Goal: Find specific page/section: Find specific page/section

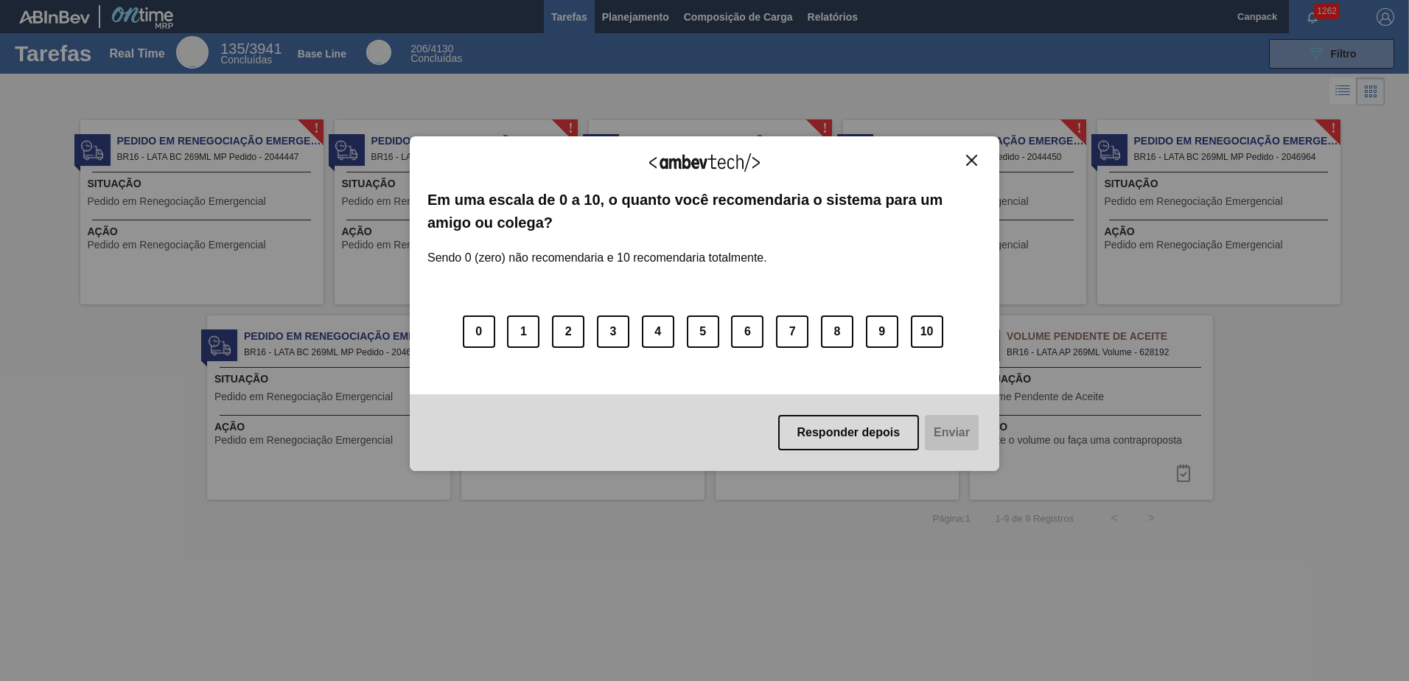
click at [969, 161] on img "Close" at bounding box center [971, 160] width 11 height 11
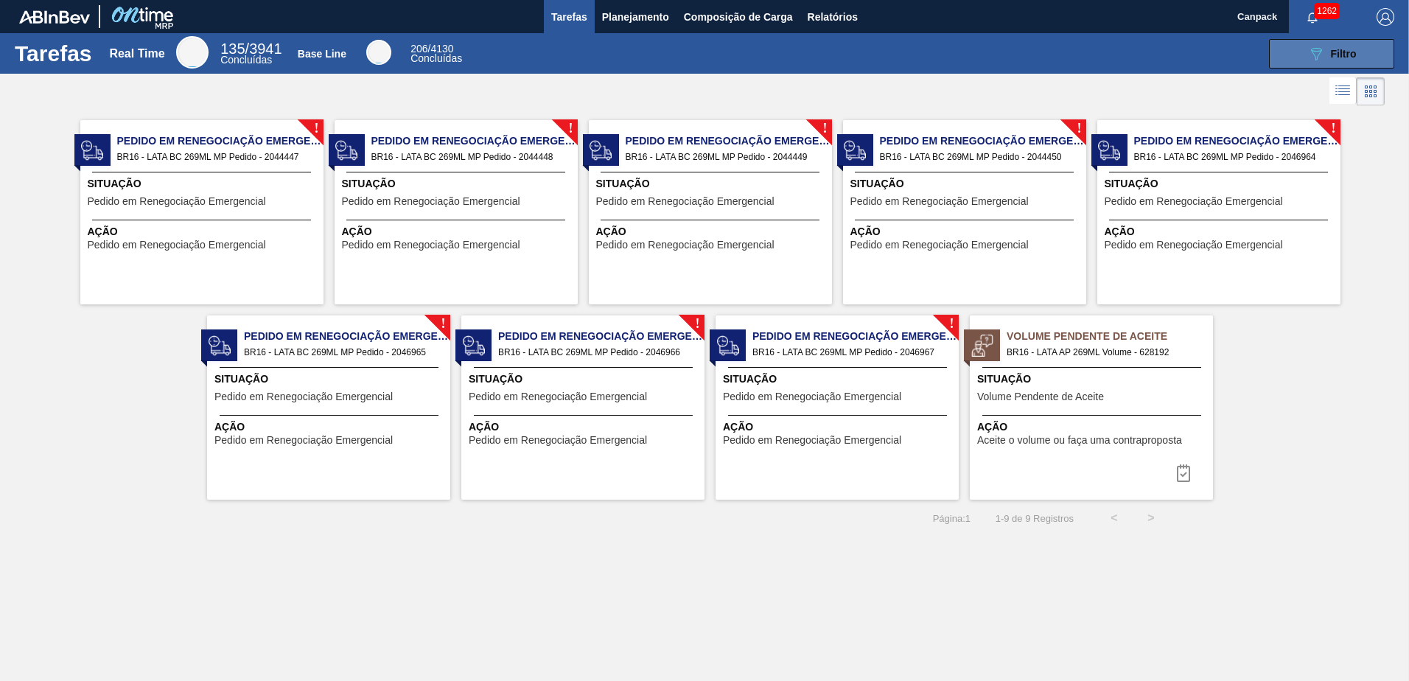
click at [1315, 58] on icon "089F7B8B-B2A5-4AFE-B5C0-19BA573D28AC" at bounding box center [1317, 54] width 18 height 18
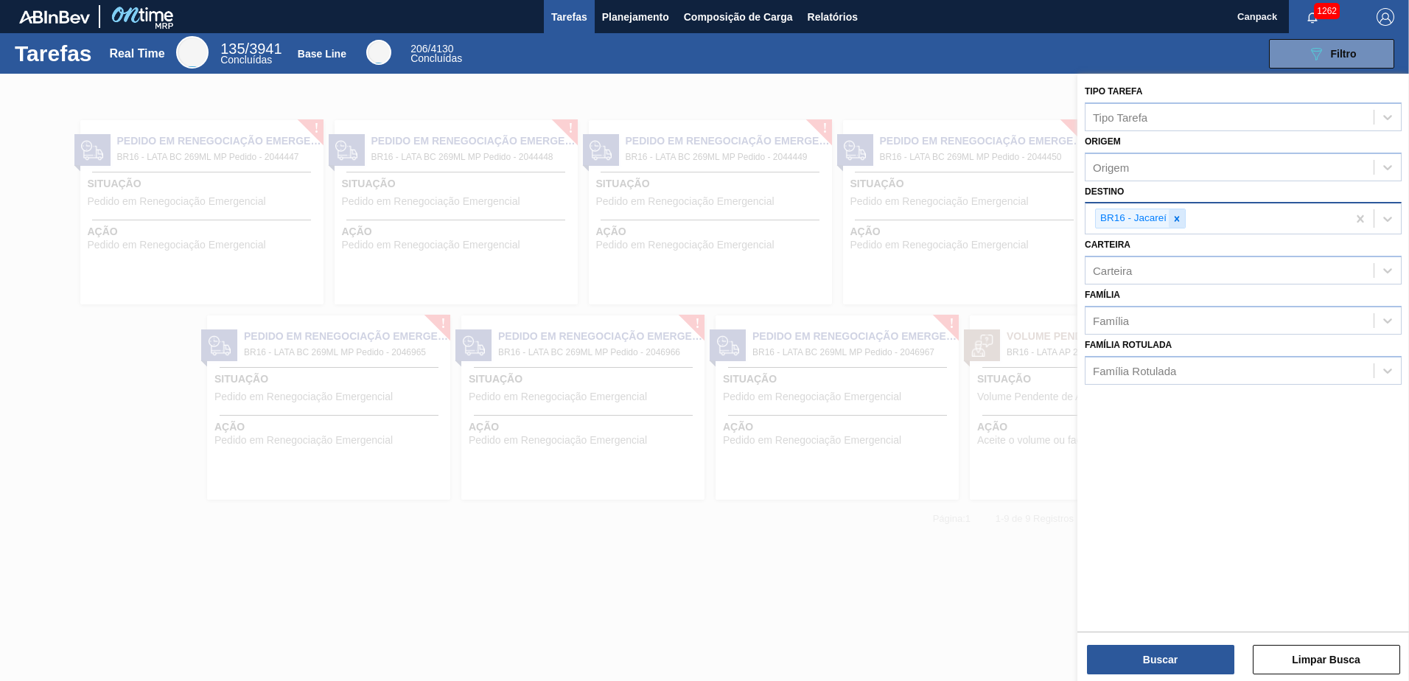
click at [1178, 219] on icon at bounding box center [1177, 218] width 5 height 5
click at [1174, 658] on button "Buscar" at bounding box center [1160, 659] width 147 height 29
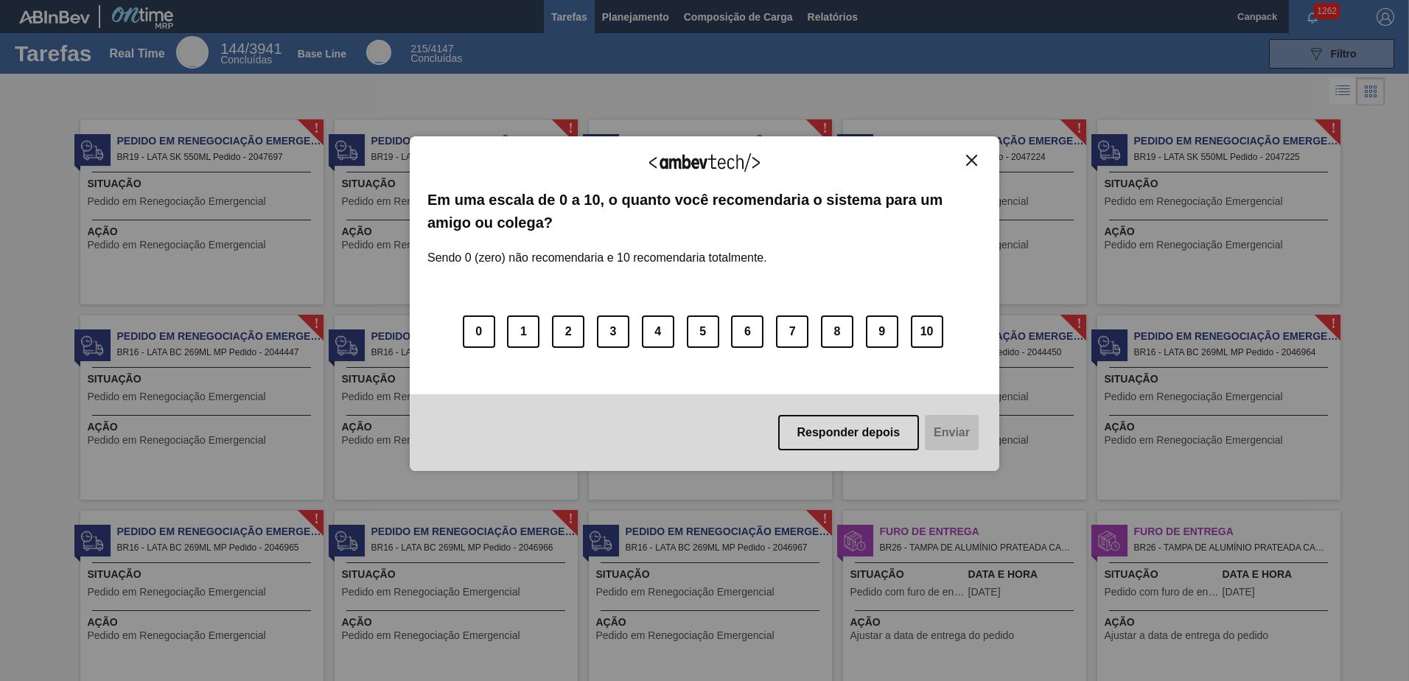
click at [966, 160] on button "Close" at bounding box center [972, 160] width 20 height 13
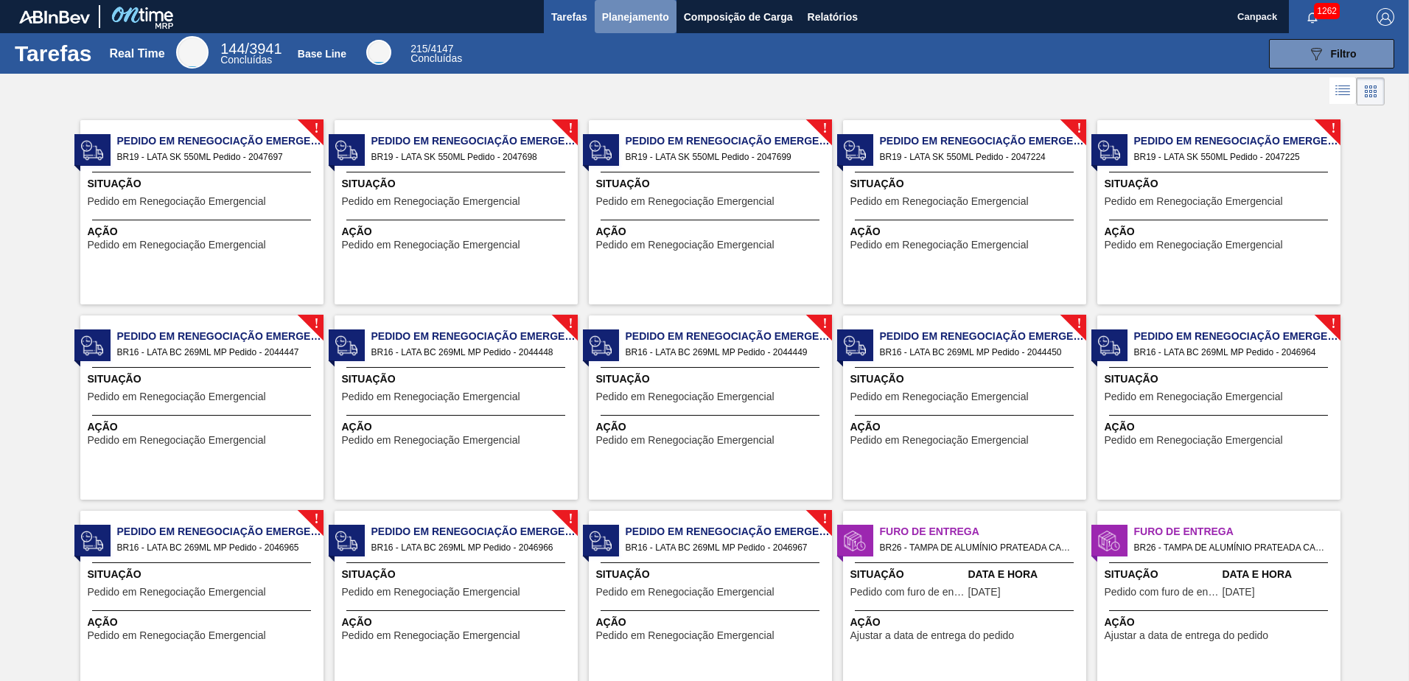
click at [666, 25] on span "Planejamento" at bounding box center [635, 17] width 67 height 18
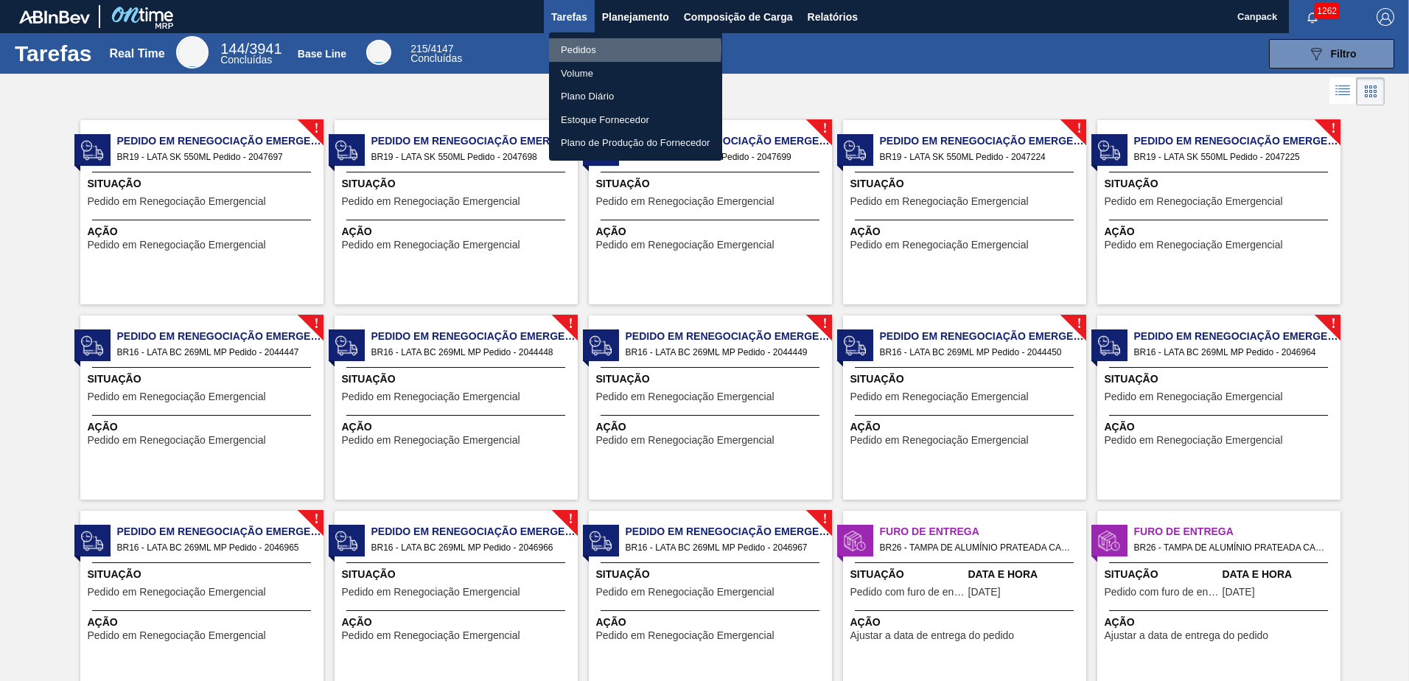
click at [590, 49] on li "Pedidos" at bounding box center [635, 50] width 173 height 24
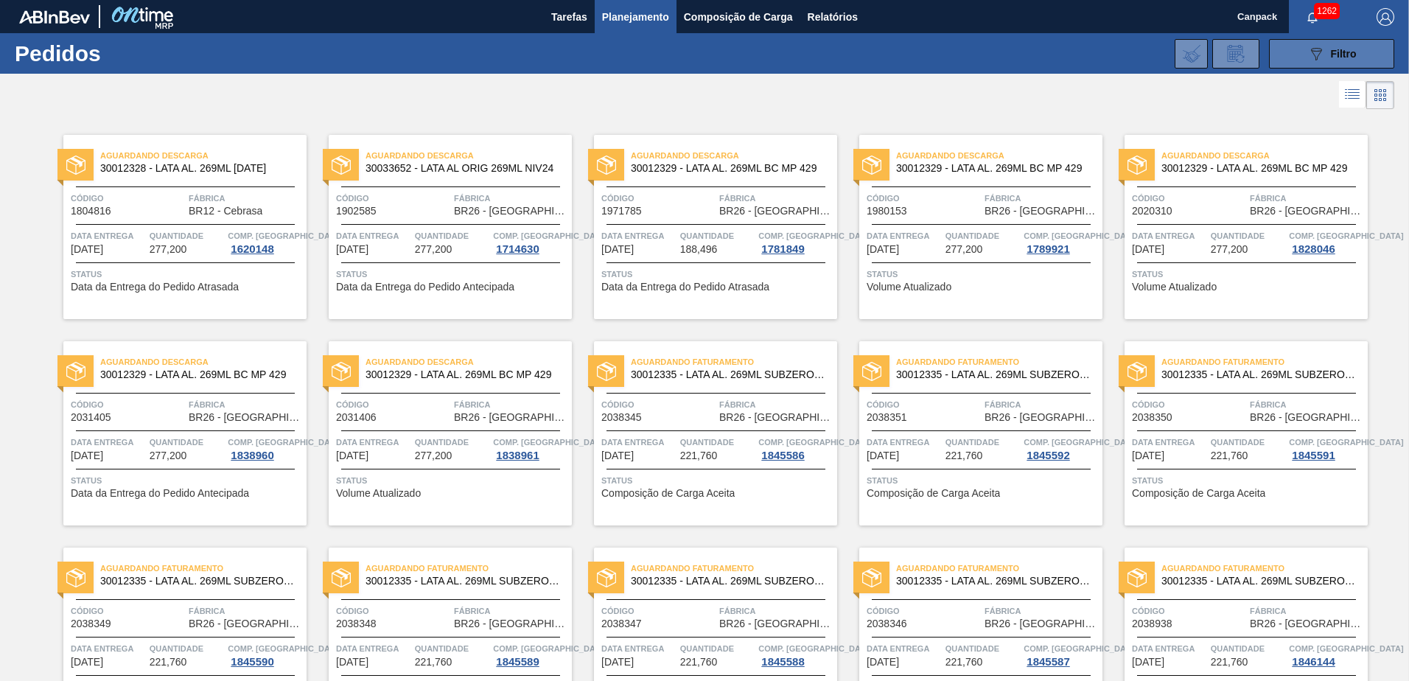
click at [1328, 60] on div "089F7B8B-B2A5-4AFE-B5C0-19BA573D28AC Filtro" at bounding box center [1332, 54] width 49 height 18
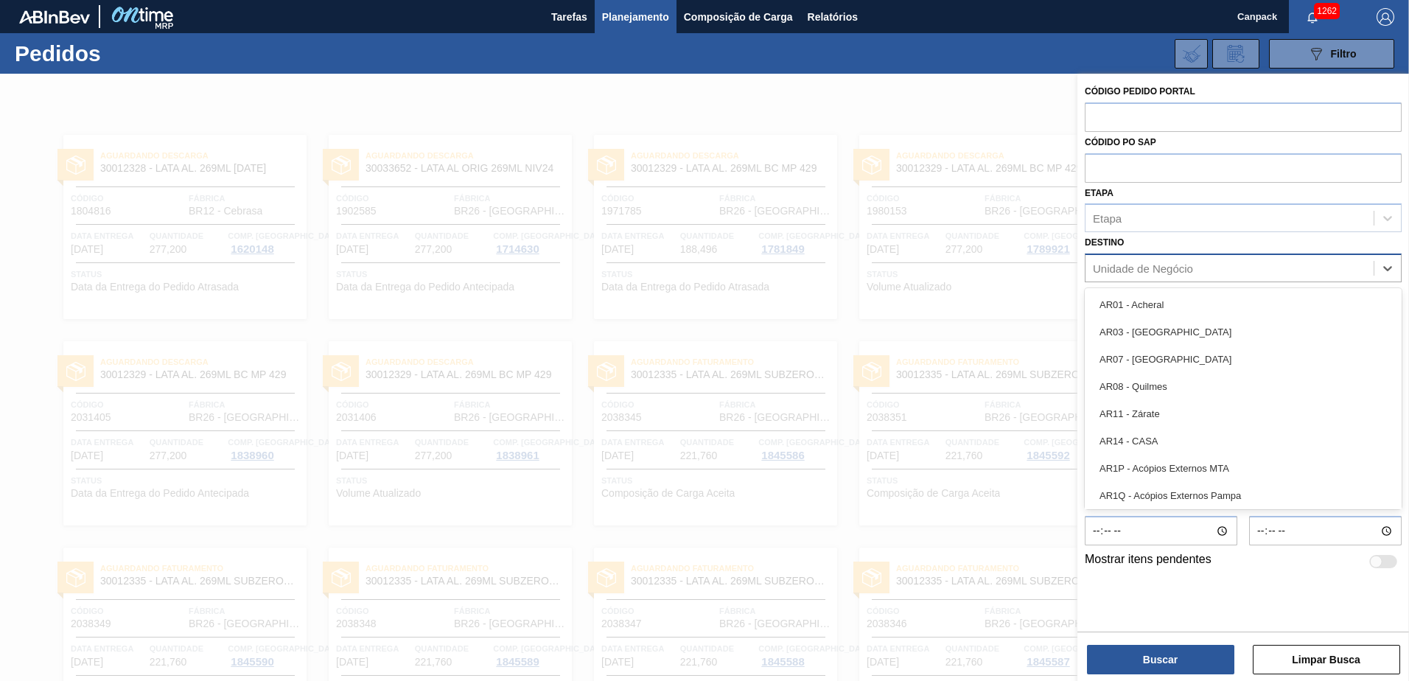
click at [1132, 266] on div "Unidade de Negócio" at bounding box center [1143, 268] width 100 height 13
type input "b"
type input "ube"
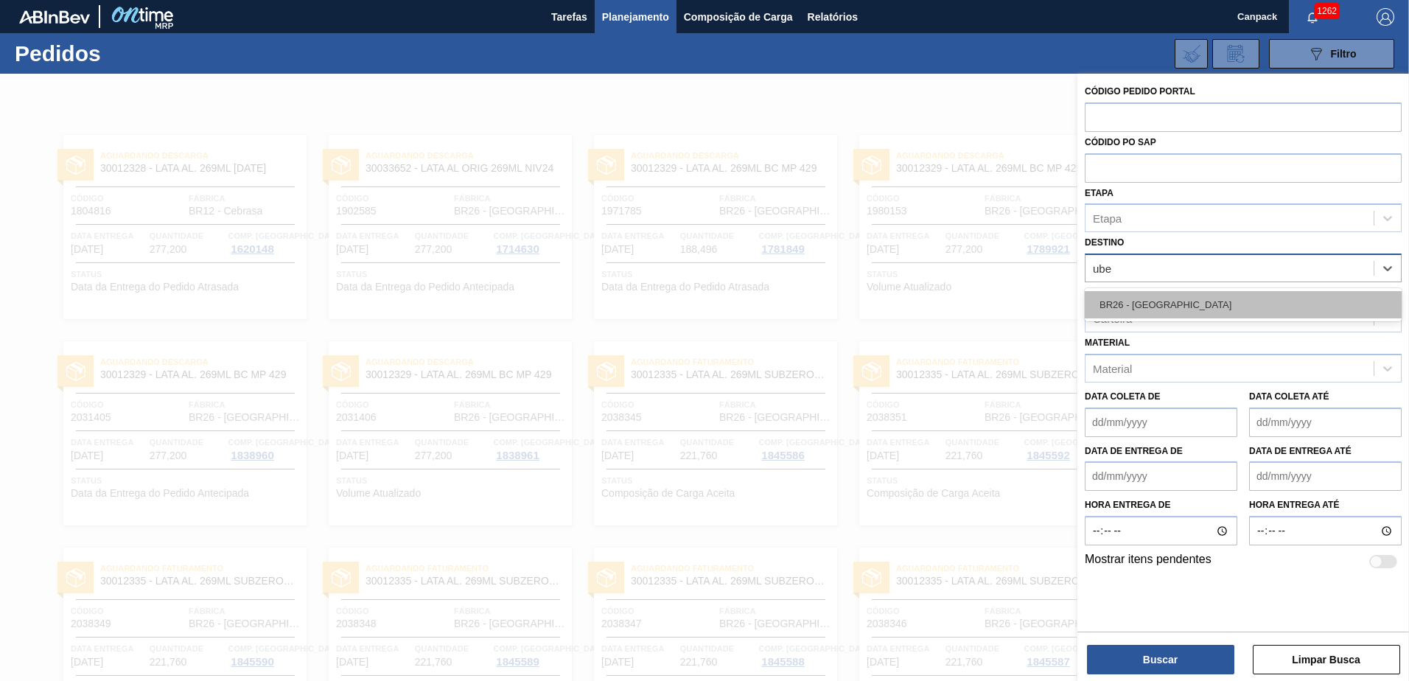
click at [1172, 302] on div "BR26 - [GEOGRAPHIC_DATA]" at bounding box center [1243, 304] width 317 height 27
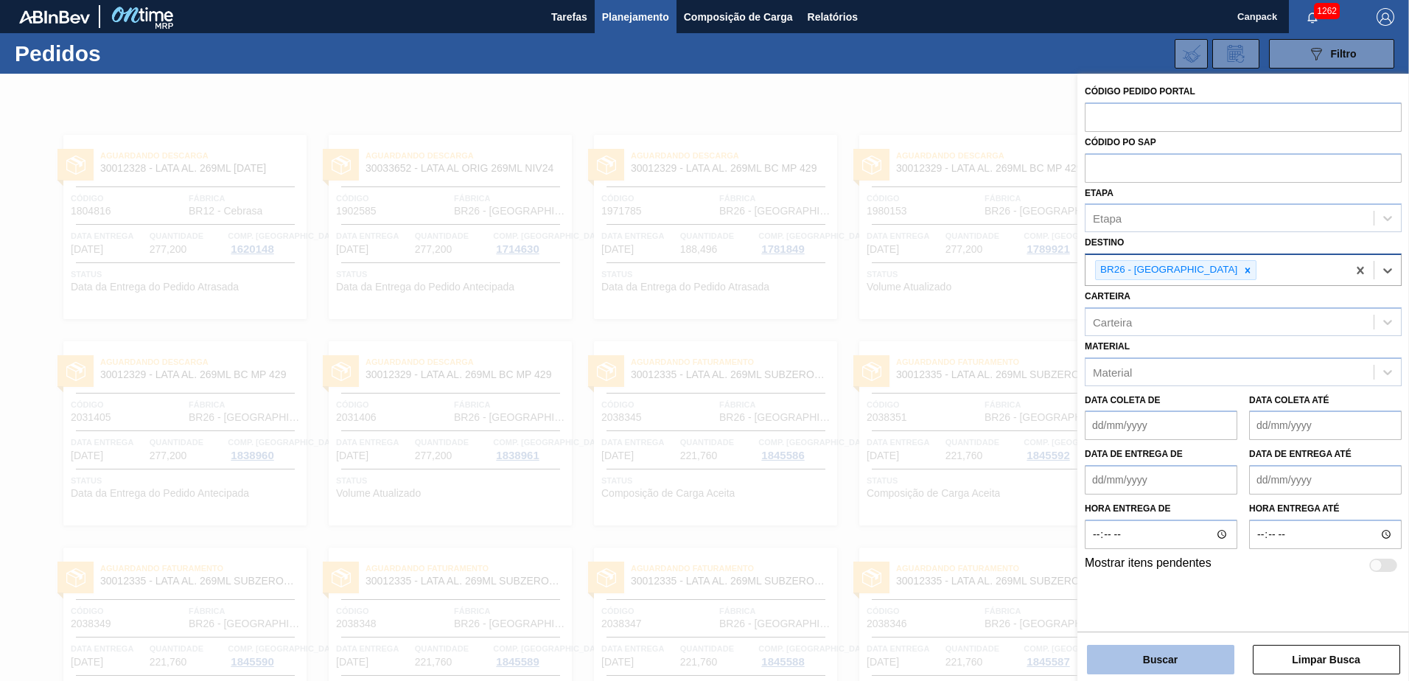
click at [1164, 655] on button "Buscar" at bounding box center [1160, 659] width 147 height 29
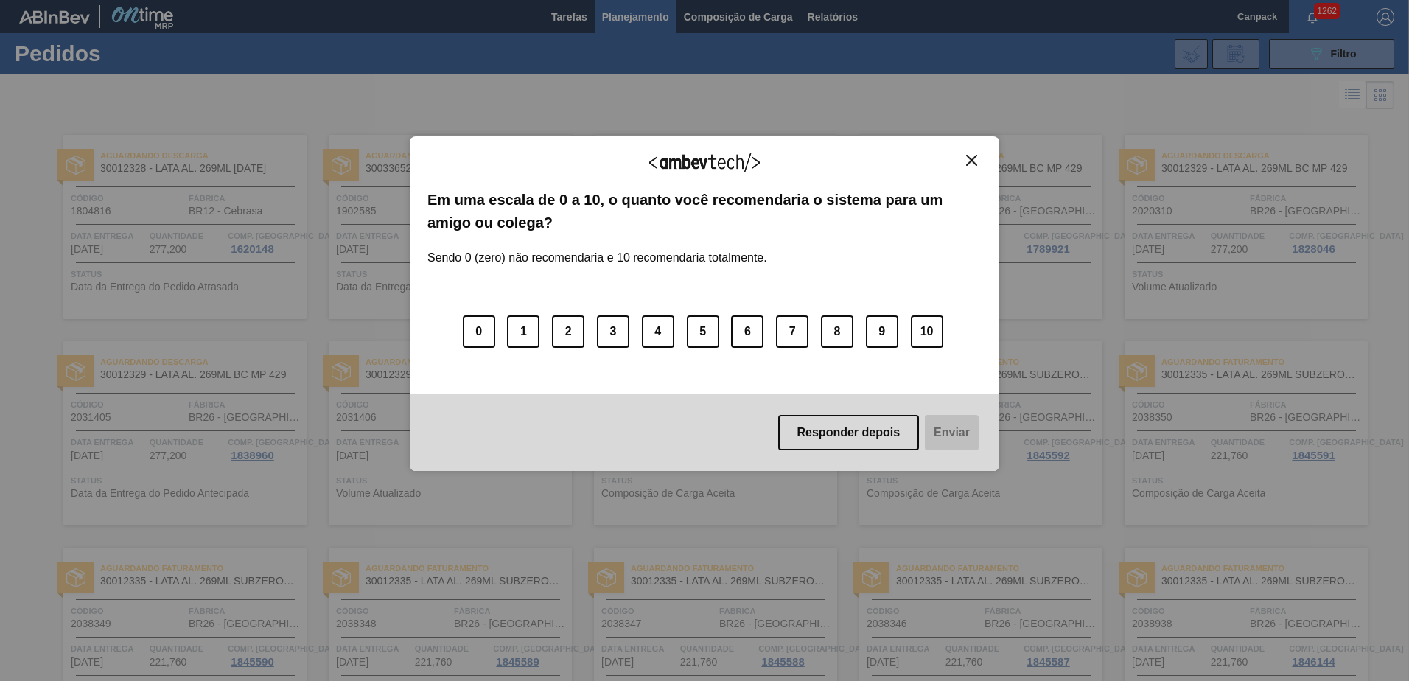
click at [969, 159] on img "Close" at bounding box center [971, 160] width 11 height 11
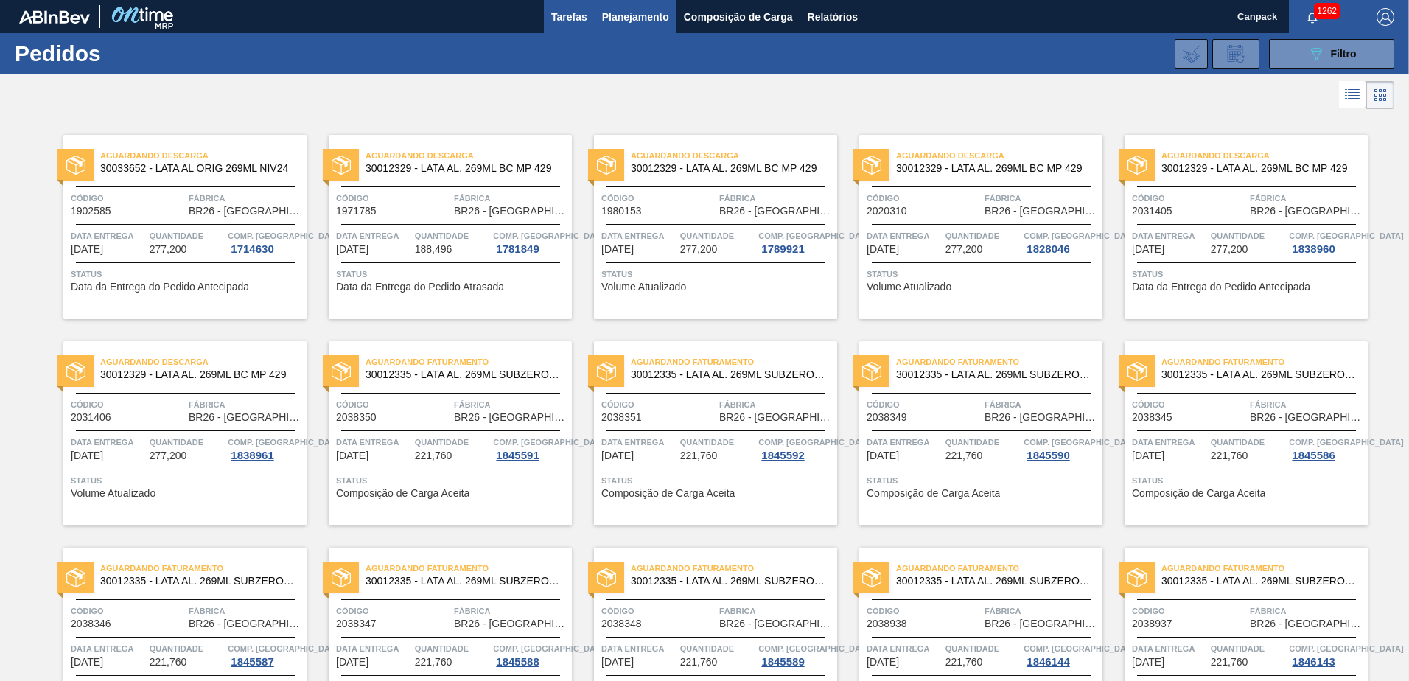
click at [565, 24] on span "Tarefas" at bounding box center [569, 17] width 36 height 18
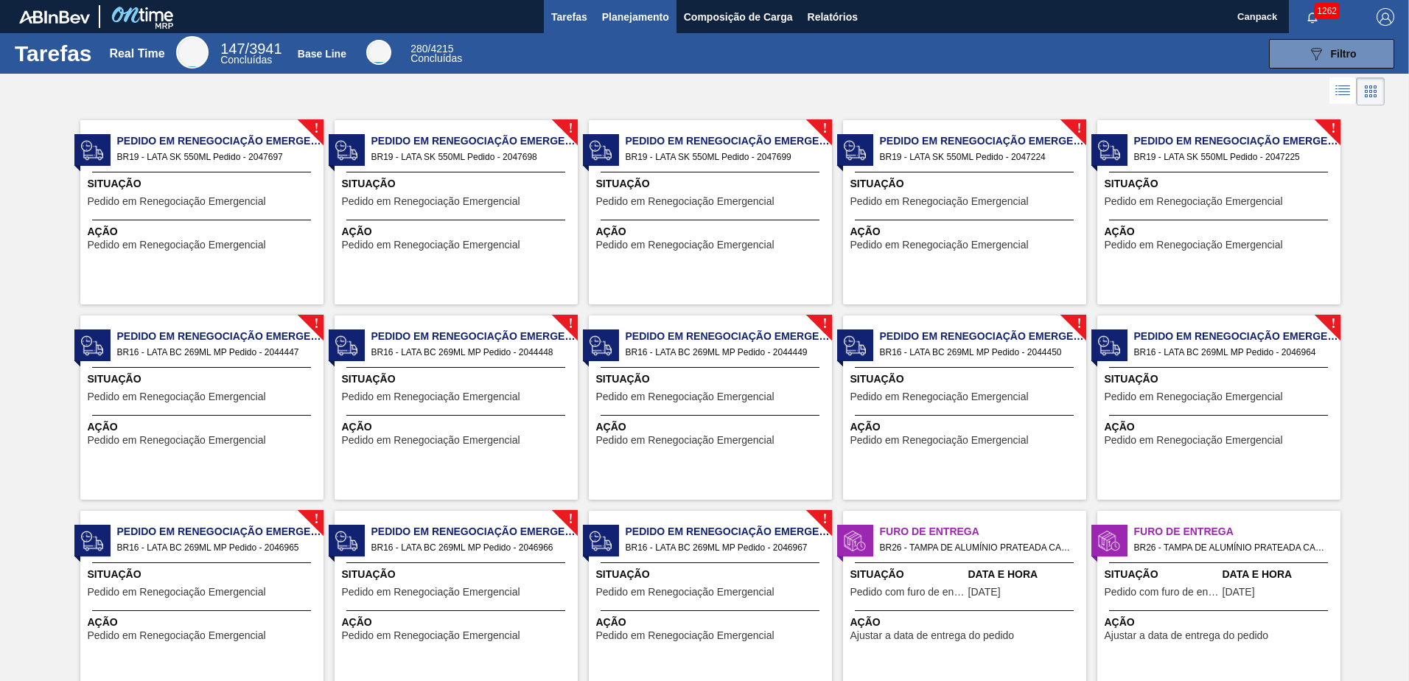
click at [627, 18] on span "Planejamento" at bounding box center [635, 17] width 67 height 18
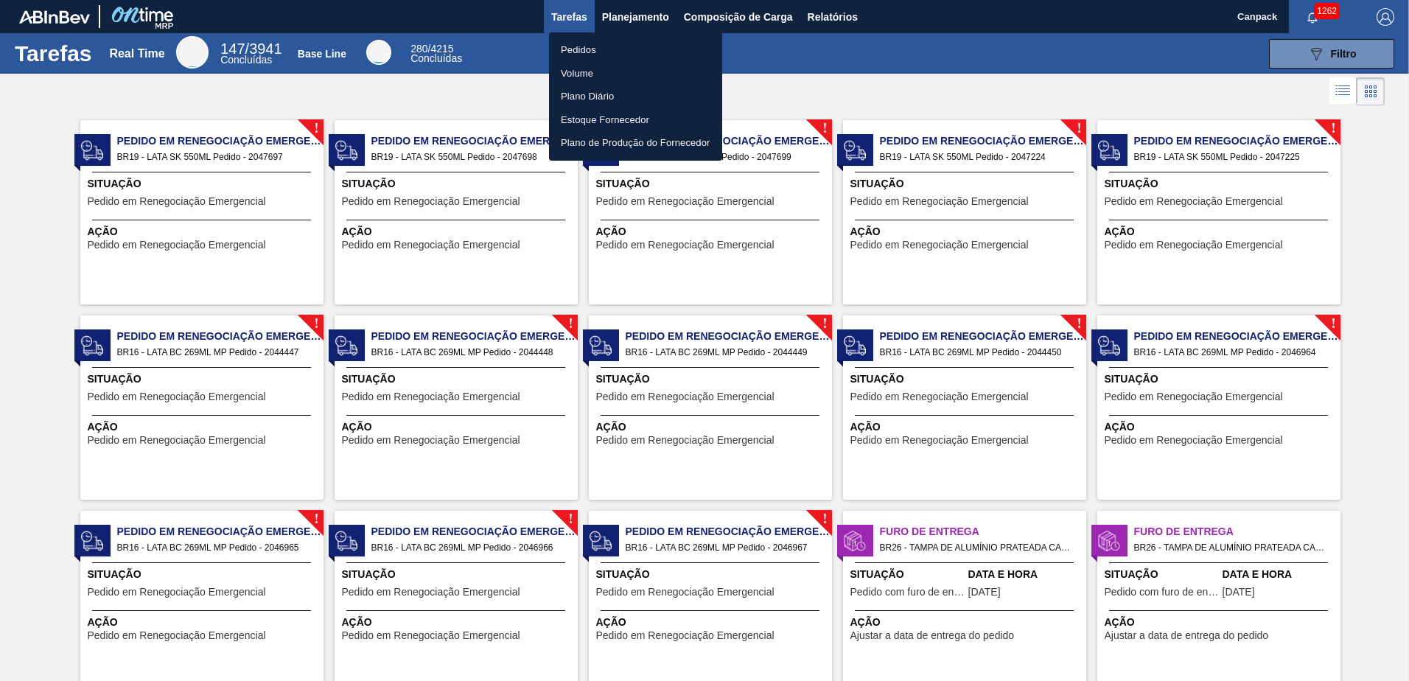
click at [510, 70] on div at bounding box center [704, 340] width 1409 height 681
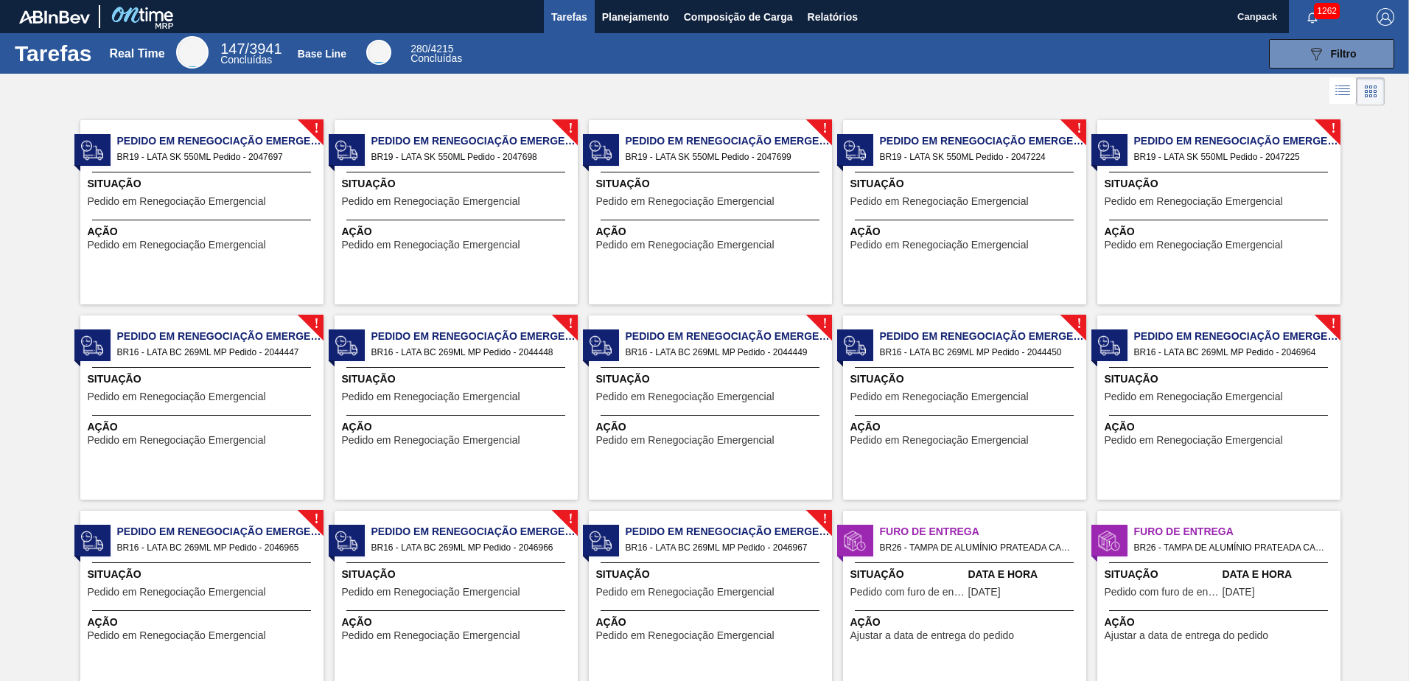
click at [957, 85] on div at bounding box center [704, 91] width 1409 height 35
click at [959, 92] on div at bounding box center [704, 91] width 1409 height 35
